Goal: Go to known website

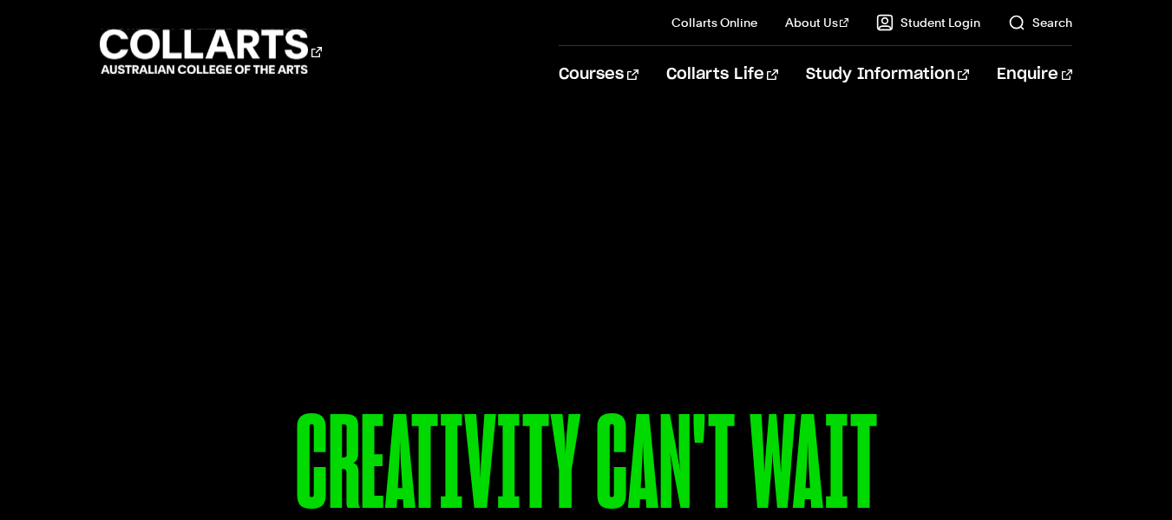
click at [961, 24] on link "Student Login" at bounding box center [928, 22] width 104 height 17
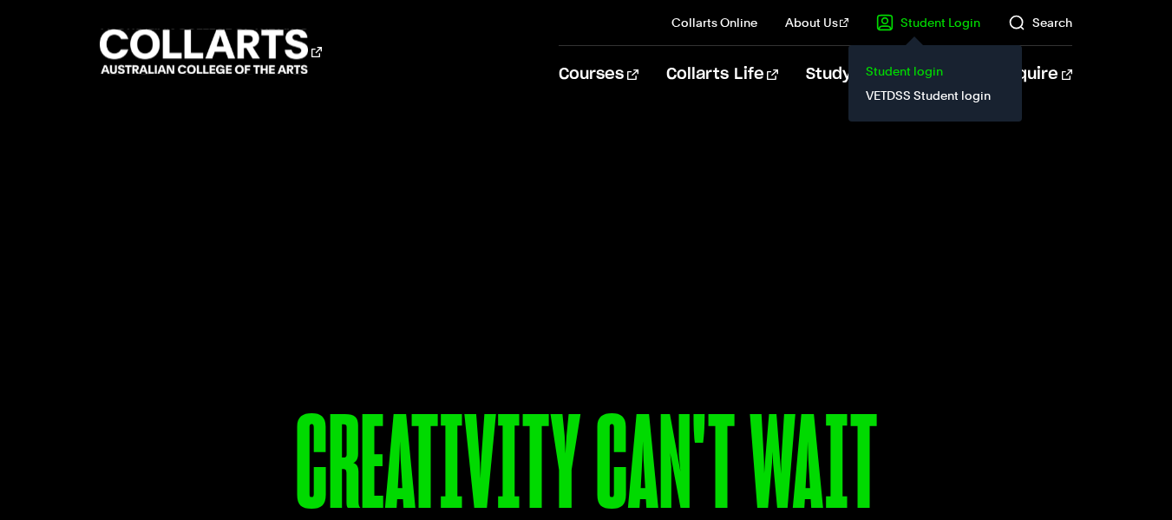
click at [906, 67] on link "Student login" at bounding box center [935, 71] width 146 height 24
click at [902, 66] on link "Student login" at bounding box center [935, 71] width 146 height 24
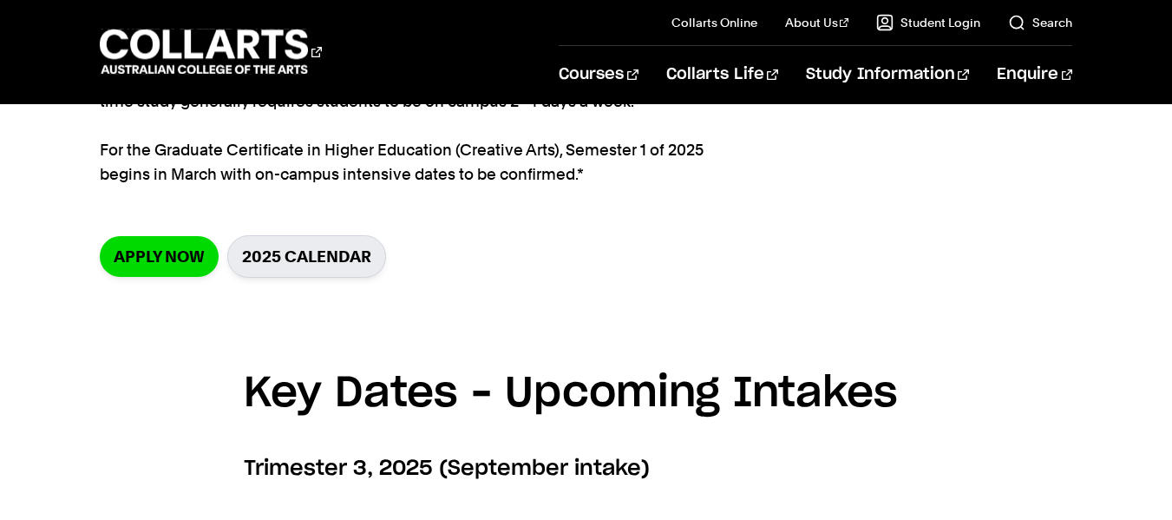
scroll to position [415, 0]
